Goal: Task Accomplishment & Management: Use online tool/utility

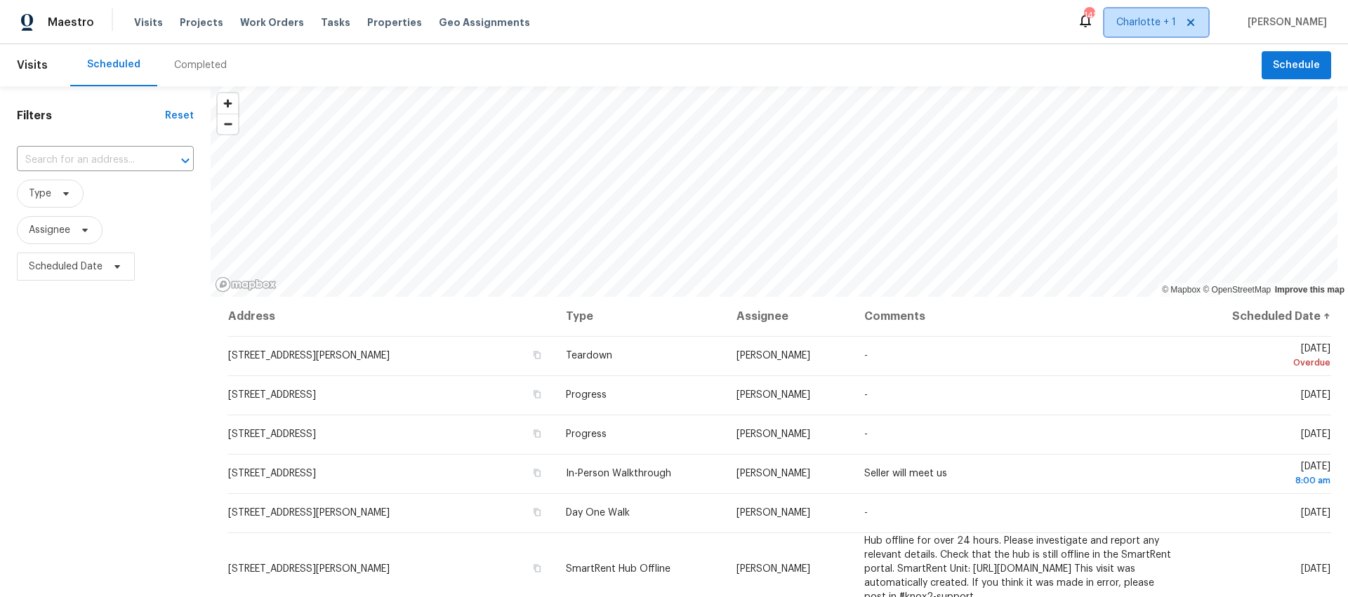
click at [1161, 25] on span "Charlotte + 1" at bounding box center [1146, 22] width 60 height 14
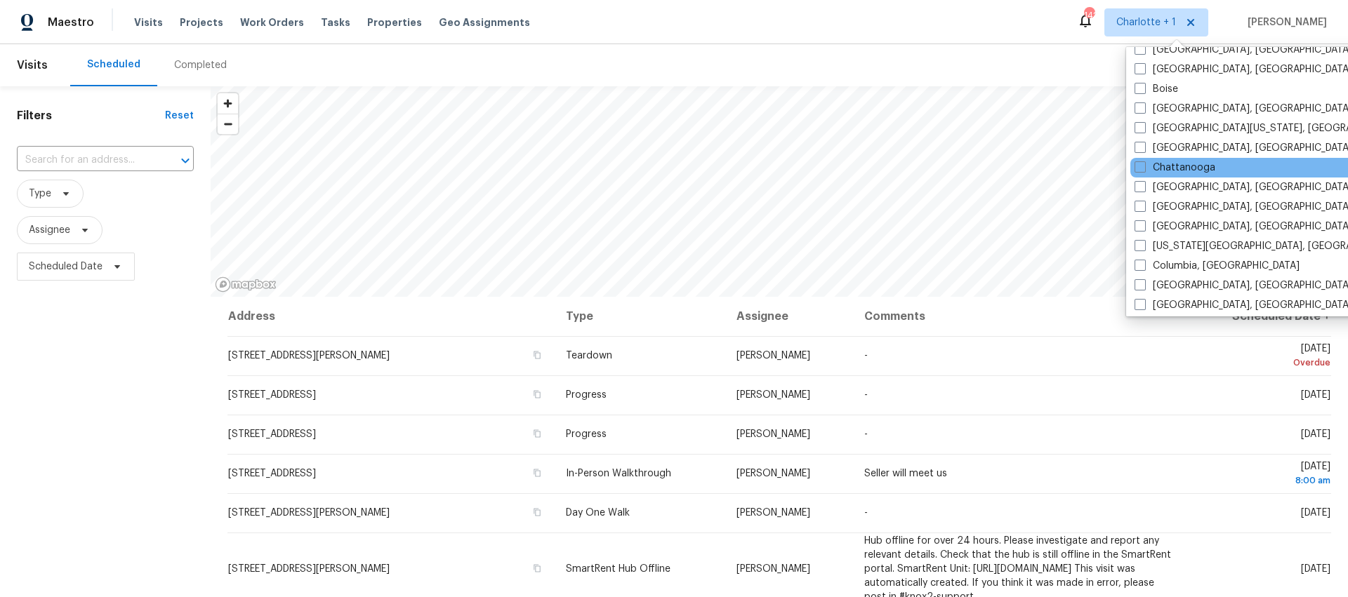
scroll to position [133, 0]
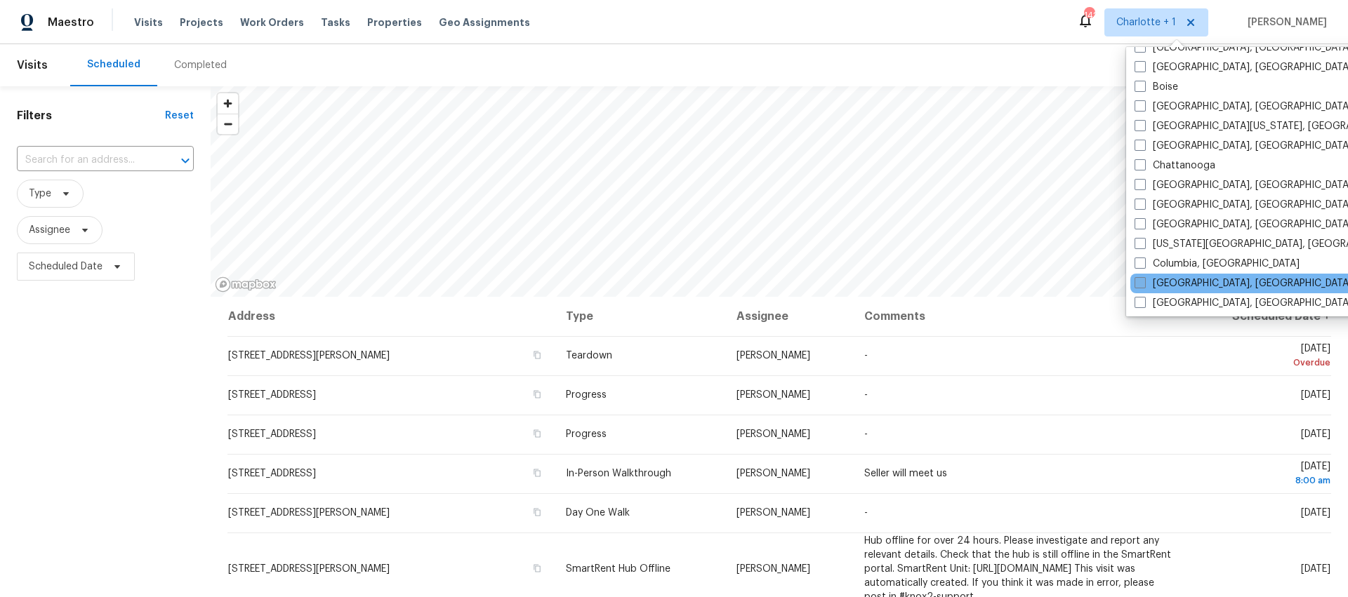
click at [1198, 281] on label "[GEOGRAPHIC_DATA], [GEOGRAPHIC_DATA]" at bounding box center [1243, 284] width 218 height 14
click at [1143, 281] on input "[GEOGRAPHIC_DATA], [GEOGRAPHIC_DATA]" at bounding box center [1138, 281] width 9 height 9
checkbox input "true"
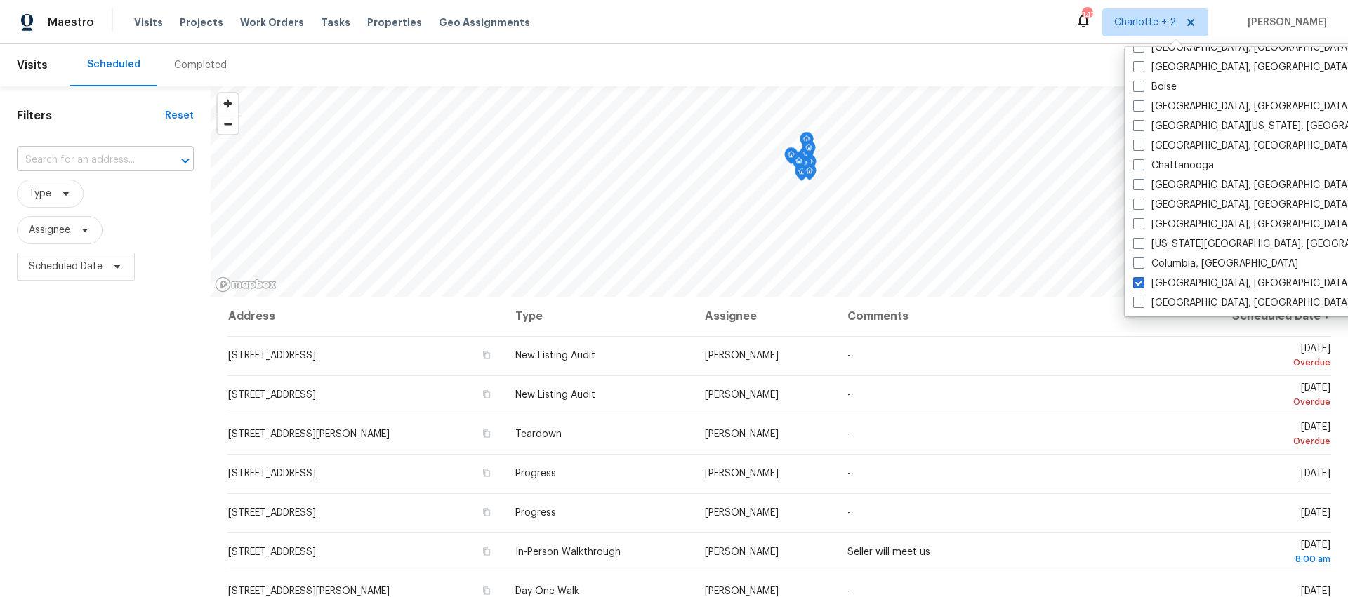
click at [42, 168] on input "text" at bounding box center [86, 161] width 138 height 22
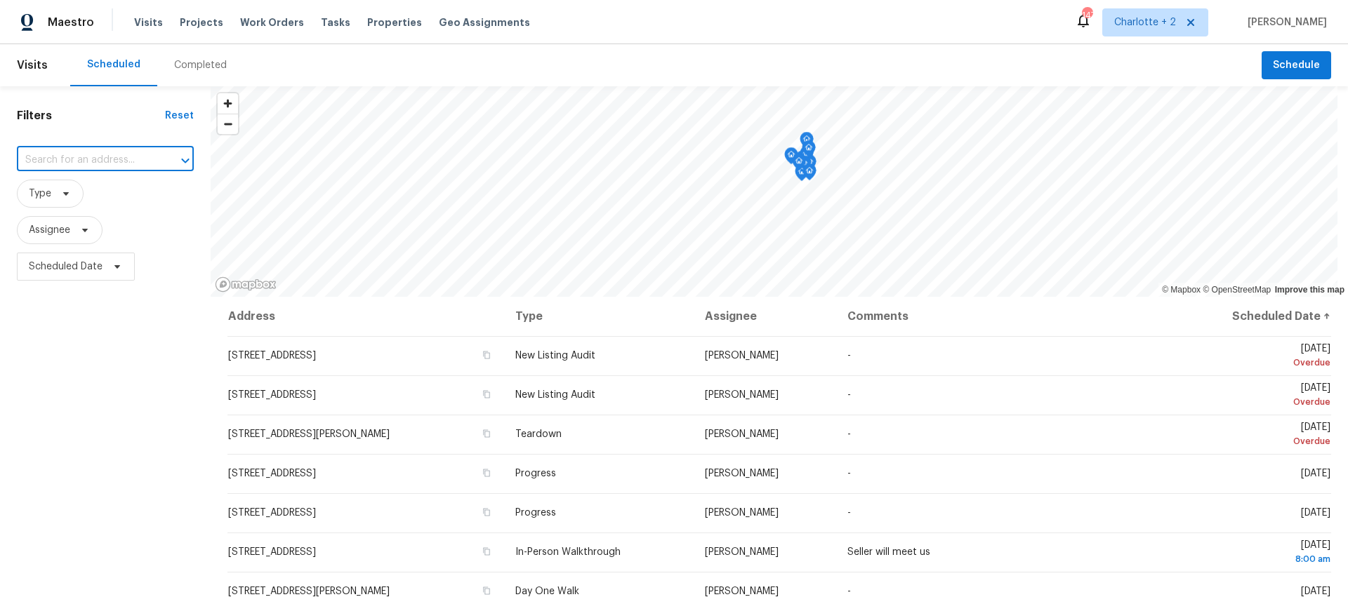
paste input "14 [PERSON_NAME] Dr"
type input "14 [PERSON_NAME] Dr"
click at [198, 62] on div "Completed" at bounding box center [200, 65] width 53 height 14
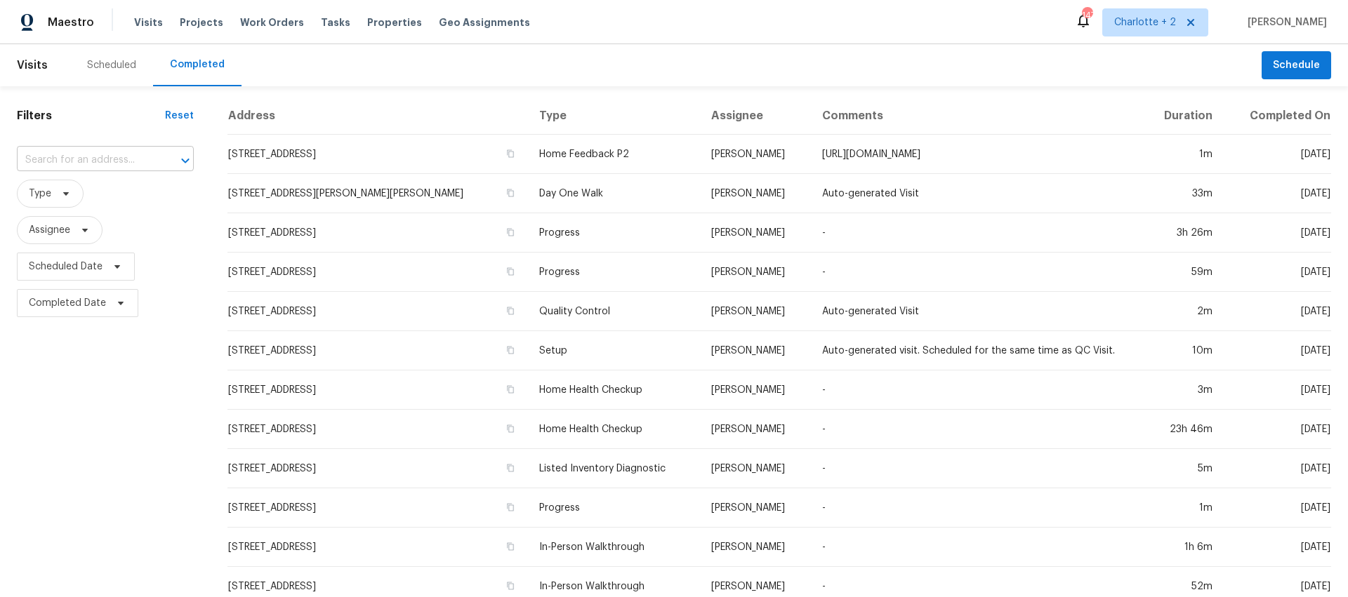
click at [74, 155] on input "text" at bounding box center [86, 161] width 138 height 22
paste input "14 [PERSON_NAME] Dr"
click at [116, 155] on input "14 [PERSON_NAME]" at bounding box center [86, 161] width 138 height 22
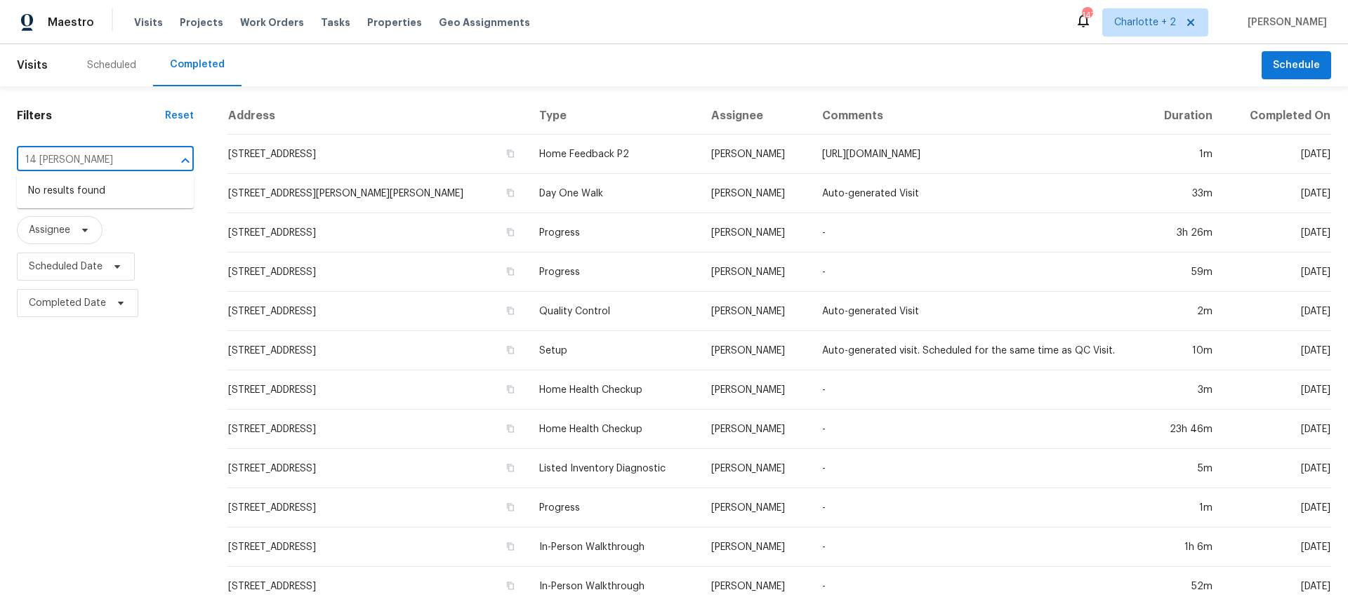
type input "14 [PERSON_NAME]"
click at [1151, 22] on span "Charlotte + 2" at bounding box center [1145, 22] width 62 height 14
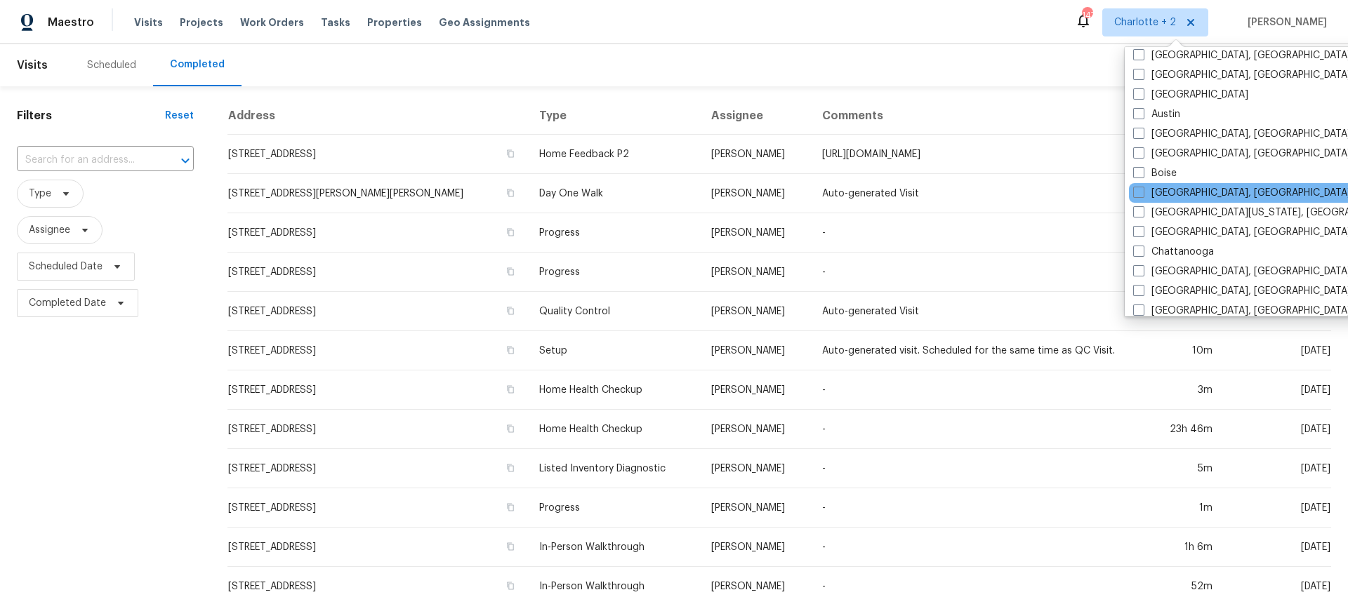
scroll to position [129, 0]
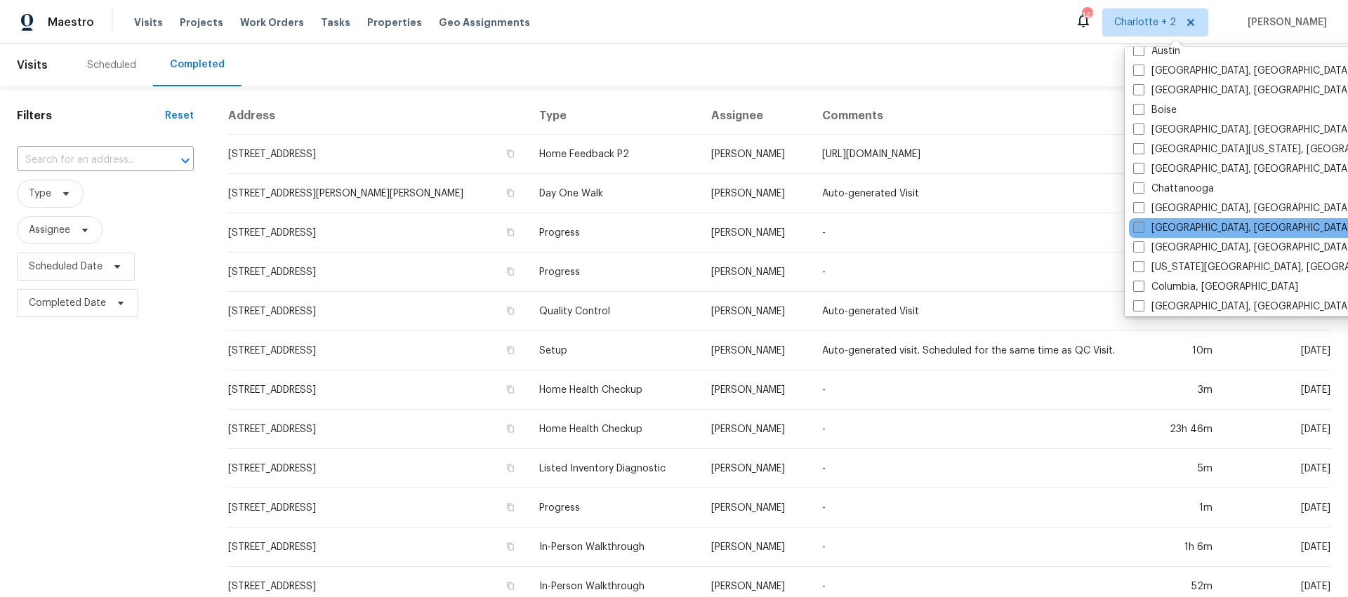
click at [1200, 227] on label "[GEOGRAPHIC_DATA], [GEOGRAPHIC_DATA]" at bounding box center [1242, 228] width 218 height 14
click at [1142, 227] on input "[GEOGRAPHIC_DATA], [GEOGRAPHIC_DATA]" at bounding box center [1137, 225] width 9 height 9
checkbox input "true"
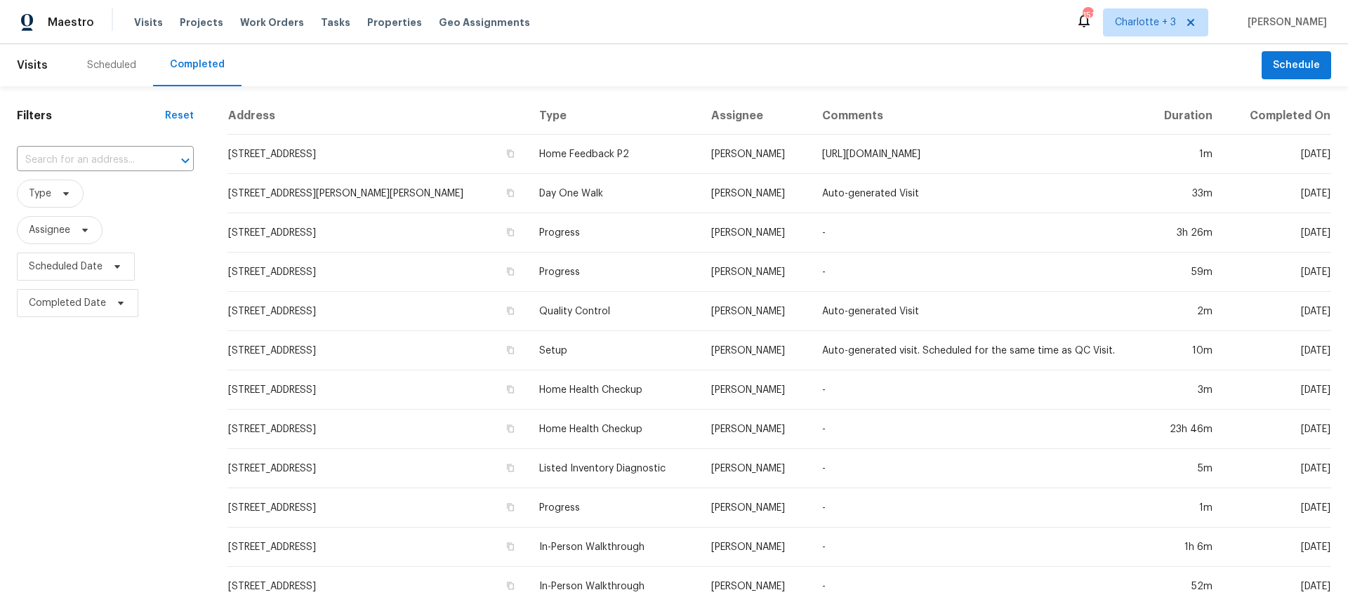
click at [100, 173] on div "​" at bounding box center [105, 160] width 177 height 30
click at [99, 159] on input "text" at bounding box center [86, 161] width 138 height 22
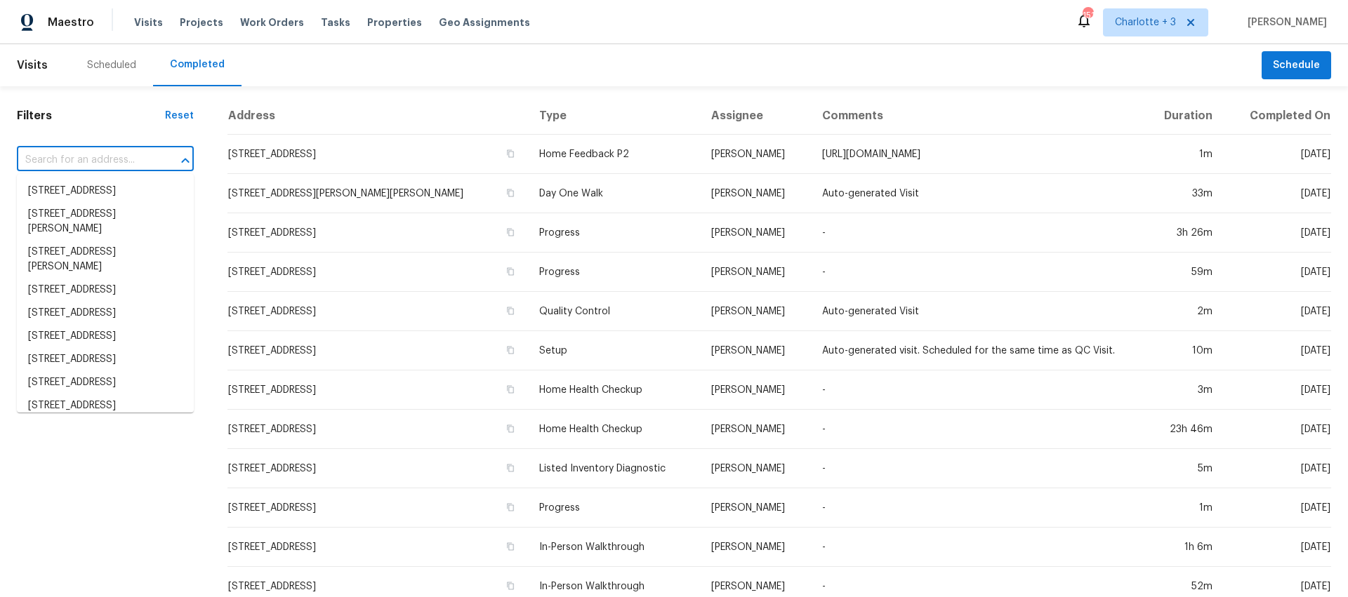
paste input "14 [PERSON_NAME] Dr"
type input "14 [PERSON_NAME] Dr"
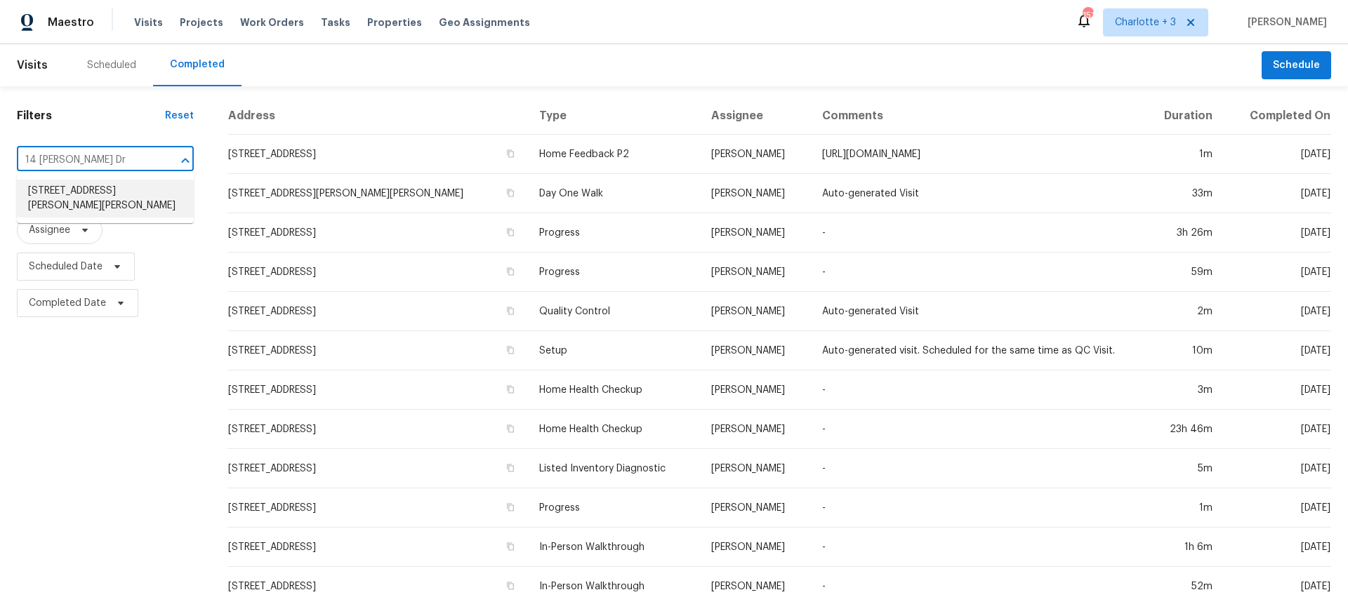
click at [92, 183] on li "[STREET_ADDRESS][PERSON_NAME][PERSON_NAME]" at bounding box center [105, 199] width 177 height 38
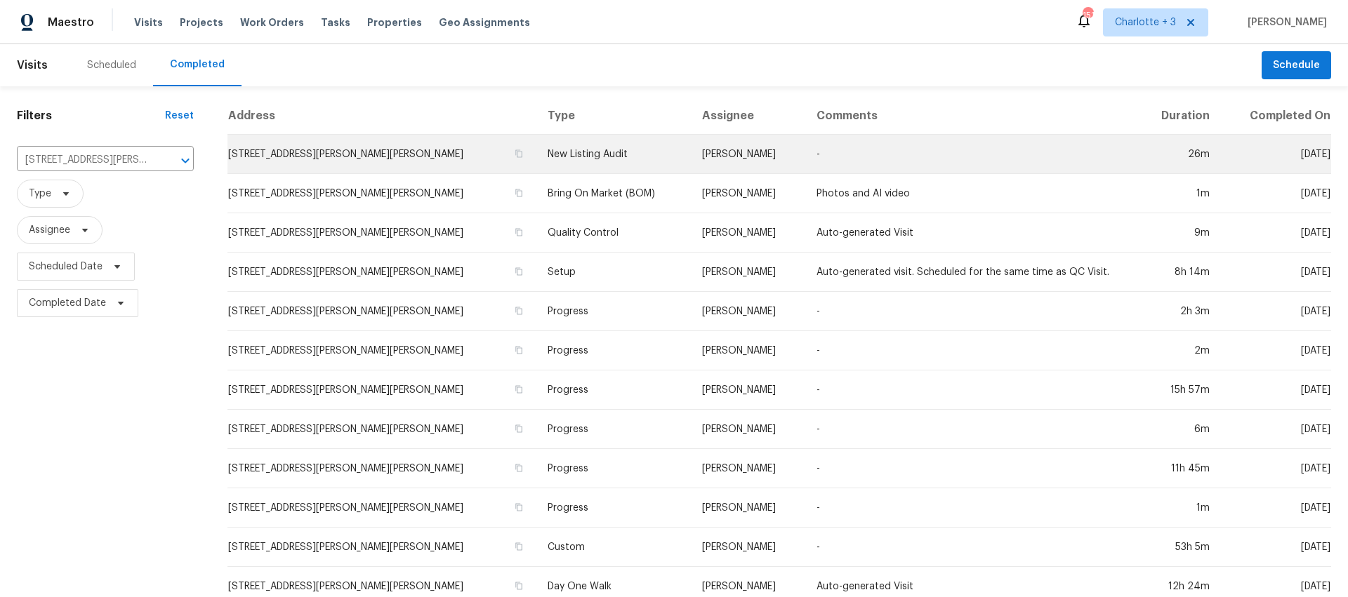
click at [578, 159] on td "New Listing Audit" at bounding box center [613, 154] width 154 height 39
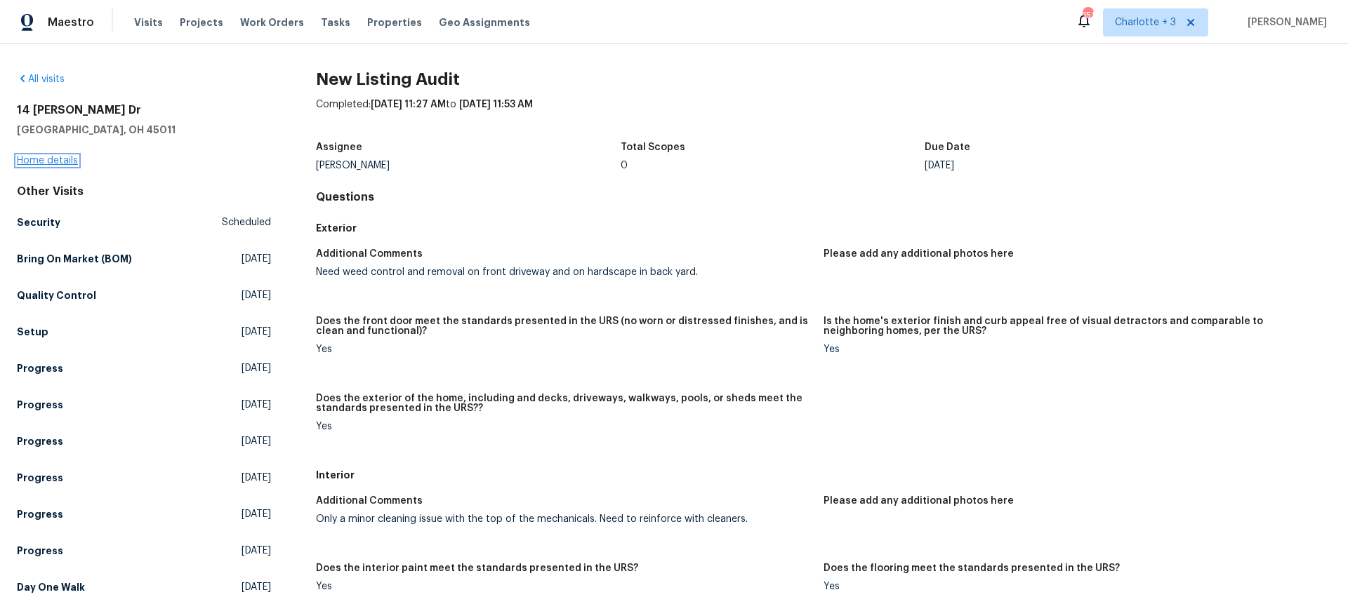
click at [65, 159] on link "Home details" at bounding box center [47, 161] width 61 height 10
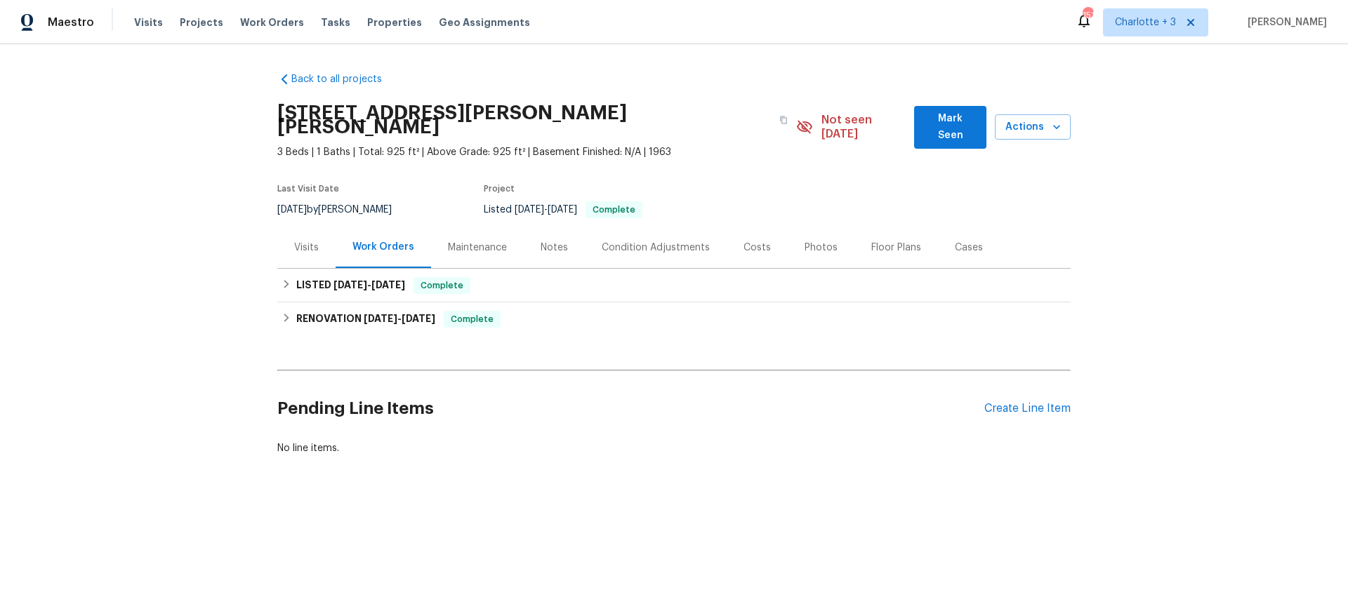
click at [303, 241] on div "Visits" at bounding box center [306, 248] width 25 height 14
